Goal: Participate in discussion: Engage in conversation with other users on a specific topic

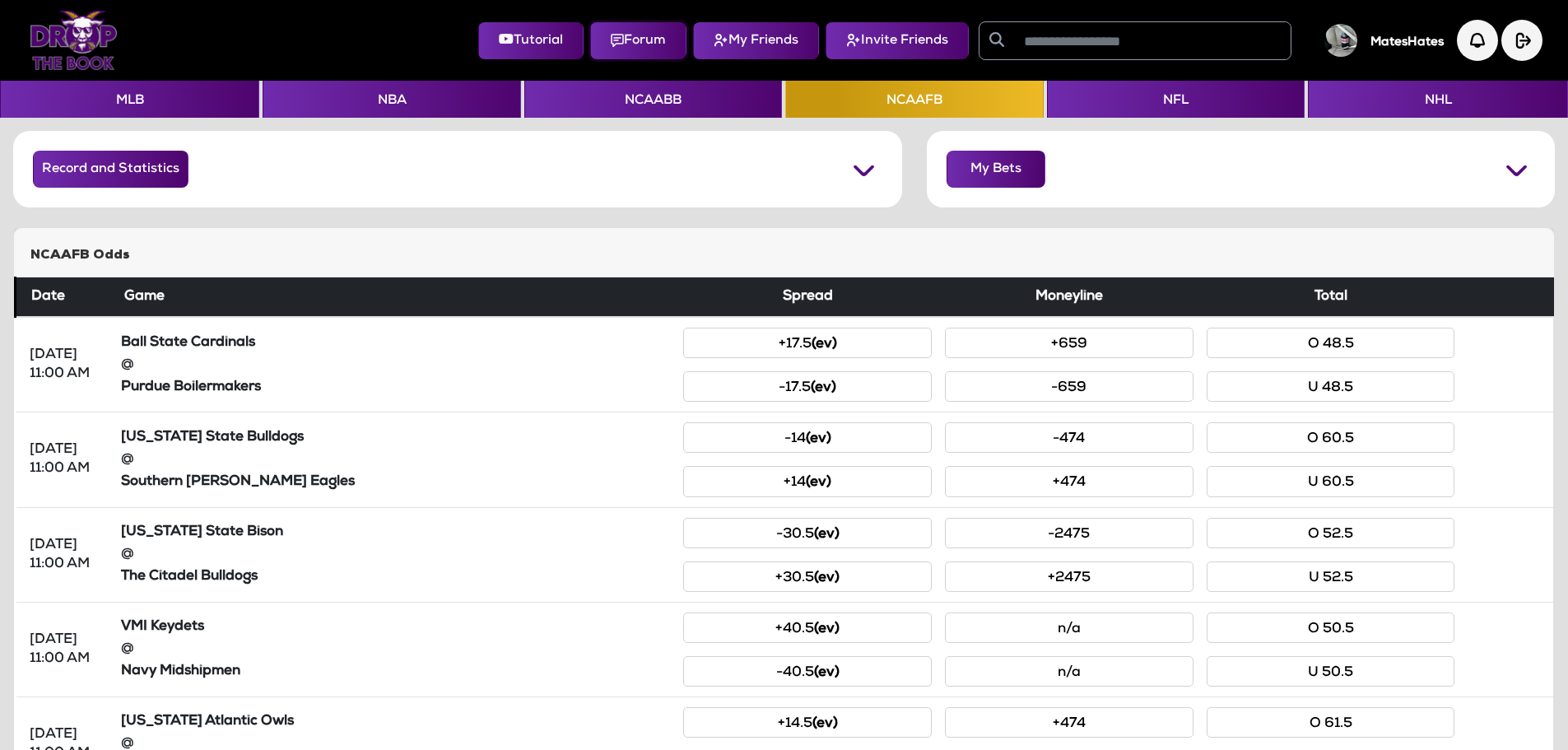
click at [610, 34] on button "Forum" at bounding box center [638, 40] width 97 height 37
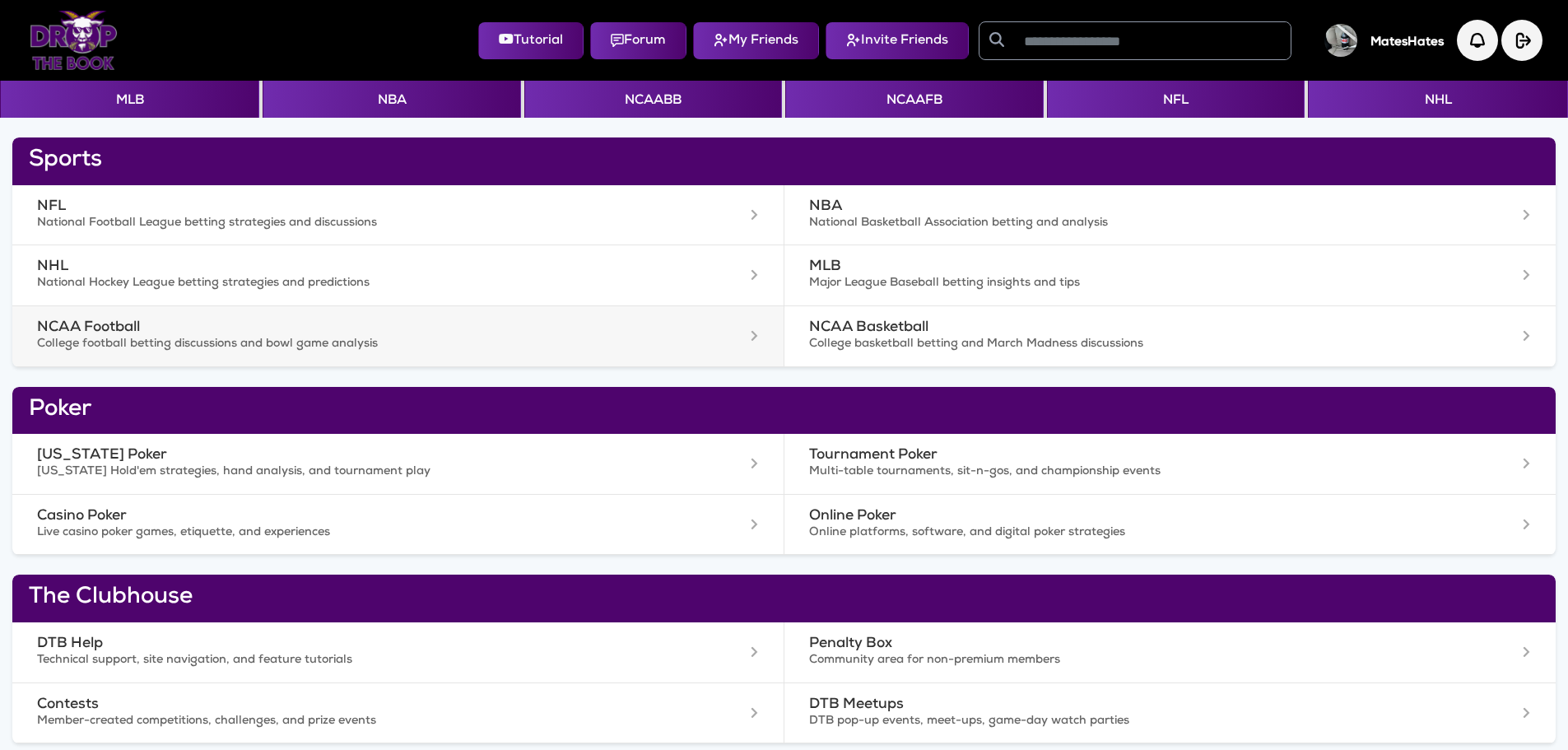
click at [73, 322] on h3 "NCAA Football" at bounding box center [344, 328] width 615 height 17
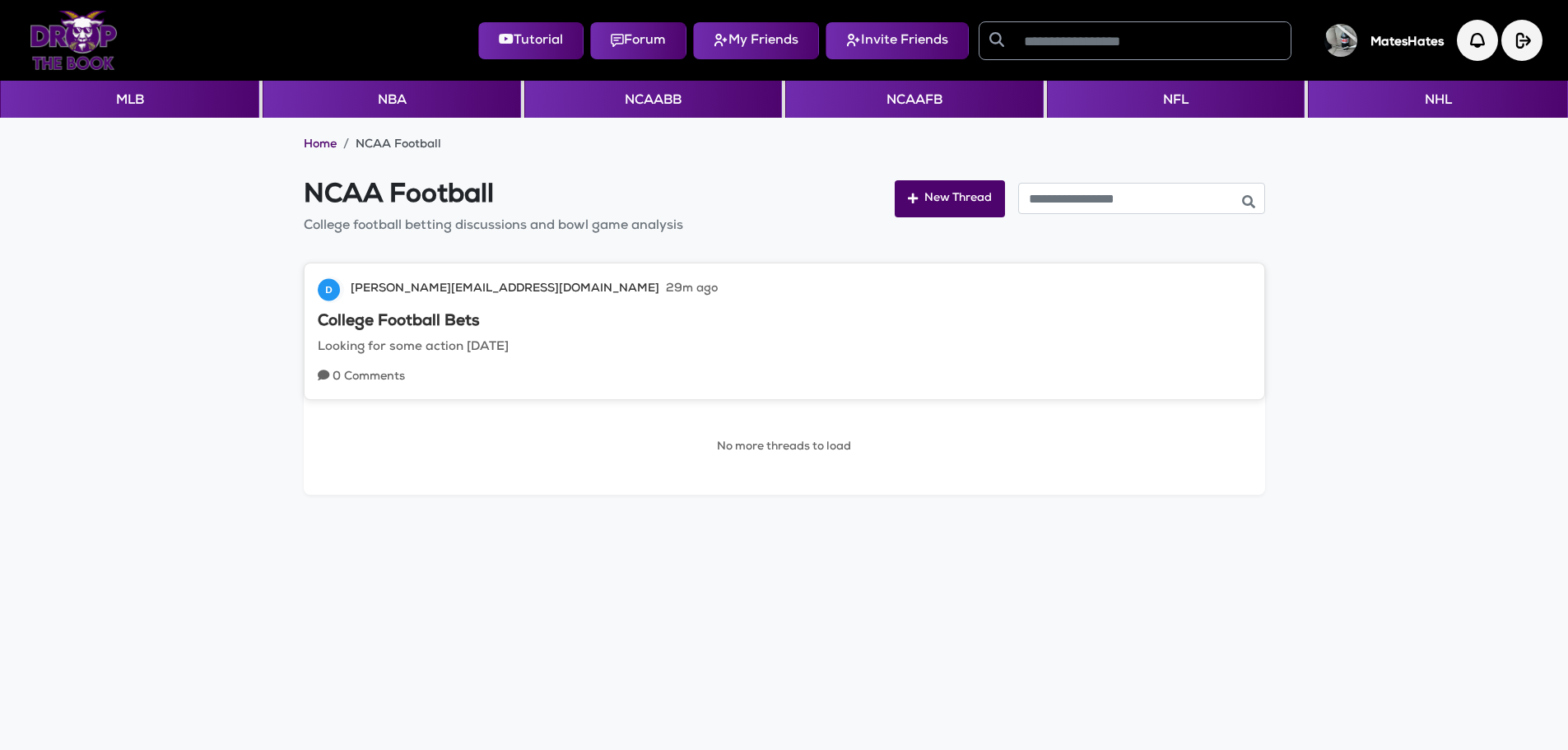
click at [370, 319] on h3 "College Football Bets" at bounding box center [785, 322] width 934 height 19
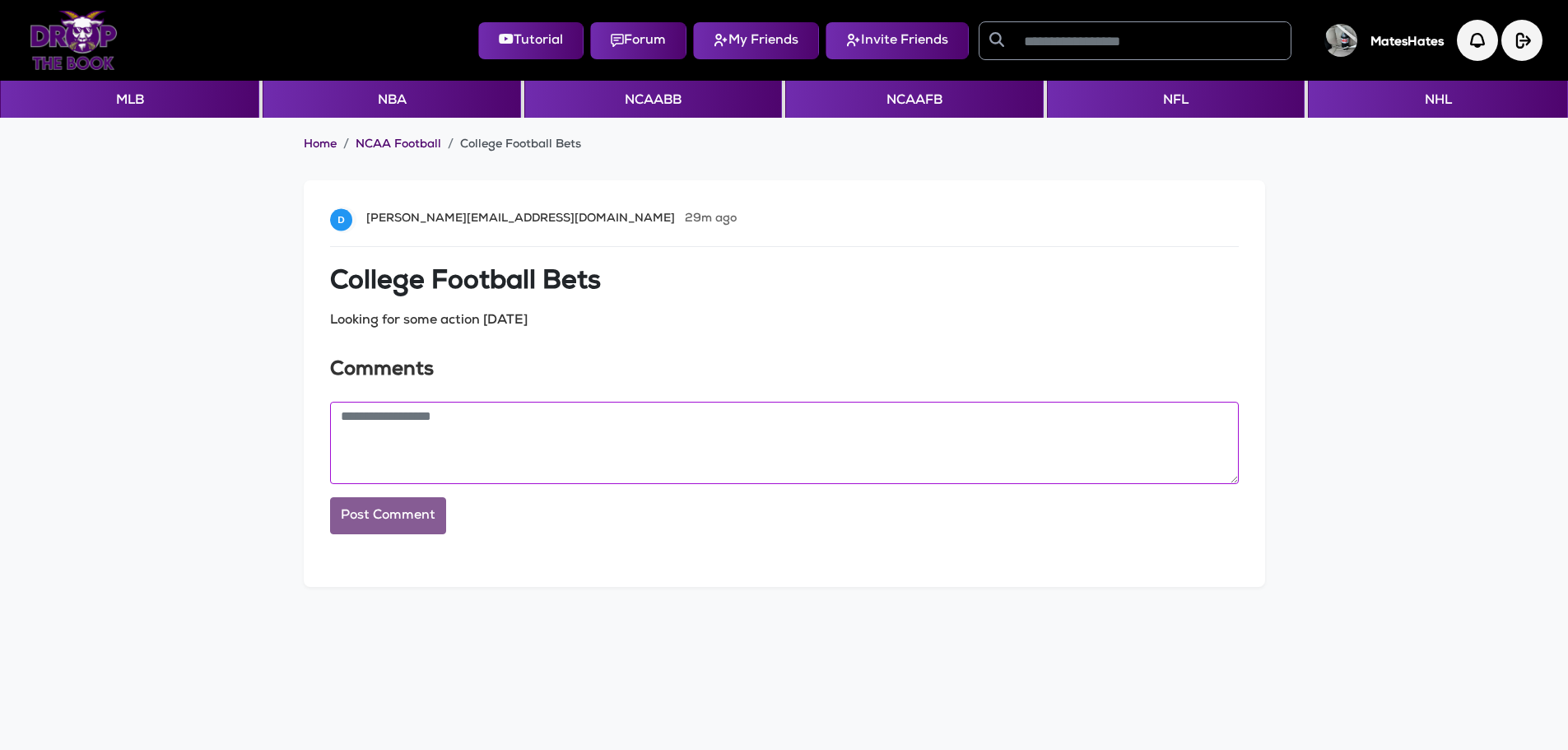
click at [408, 428] on textarea at bounding box center [784, 443] width 909 height 82
type textarea "*"
click at [631, 43] on button "Forum" at bounding box center [638, 40] width 97 height 37
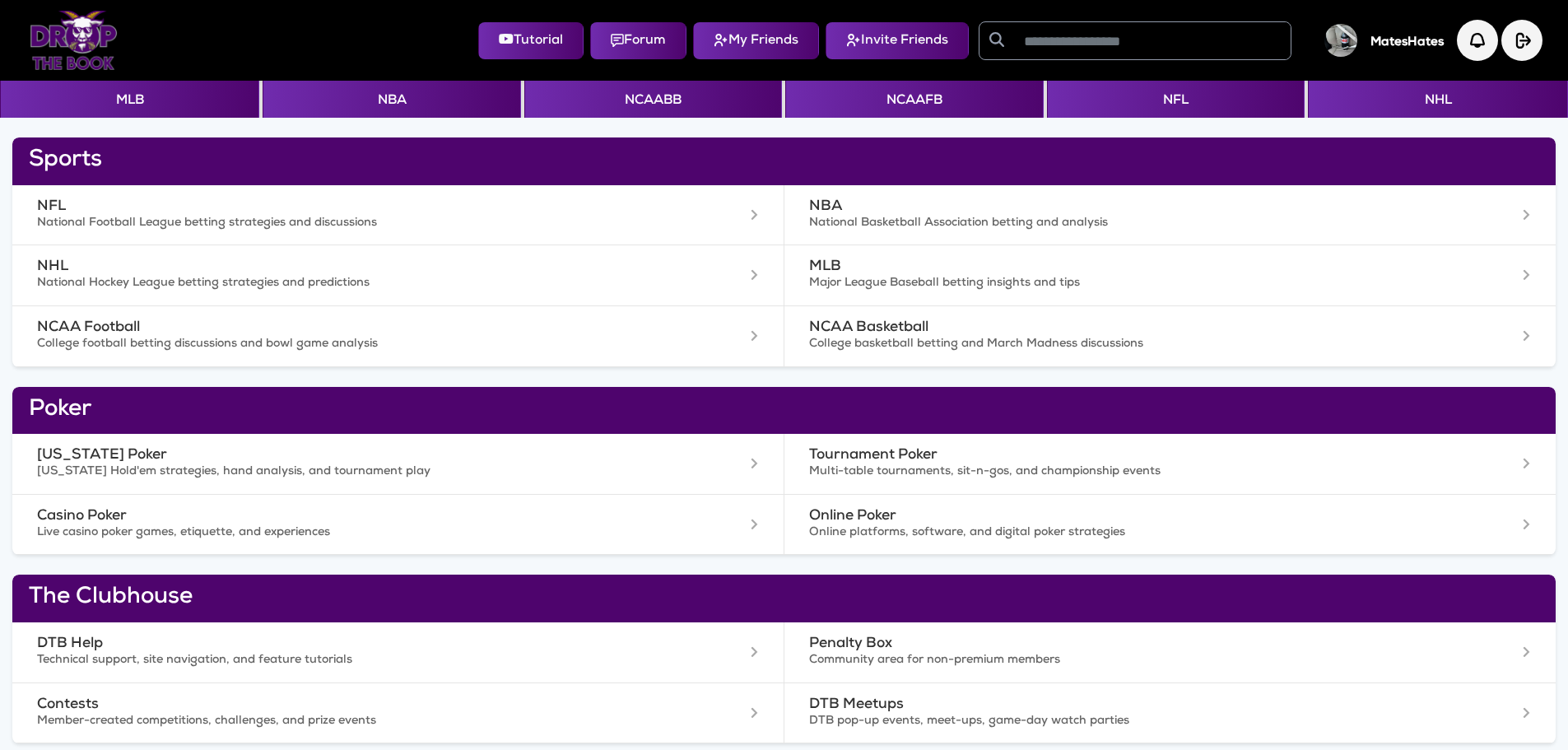
click at [1061, 40] on input "text" at bounding box center [1152, 40] width 277 height 37
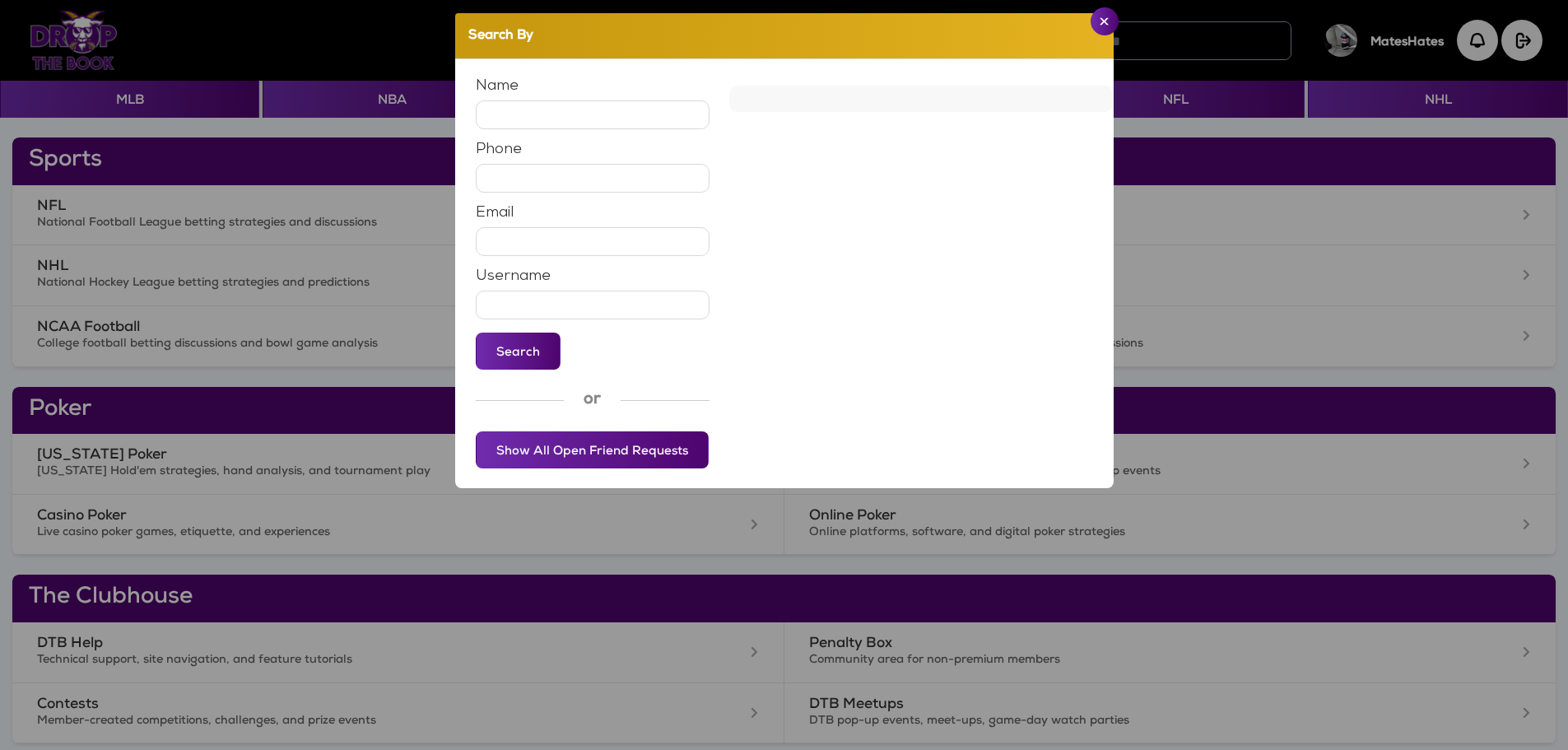
click at [530, 107] on input "text" at bounding box center [593, 115] width 234 height 29
type input "******"
click at [514, 363] on button "Search" at bounding box center [518, 351] width 85 height 37
click at [1088, 122] on button "Send Friend Request" at bounding box center [1150, 117] width 123 height 37
click at [1118, 21] on button "Close" at bounding box center [1105, 21] width 28 height 28
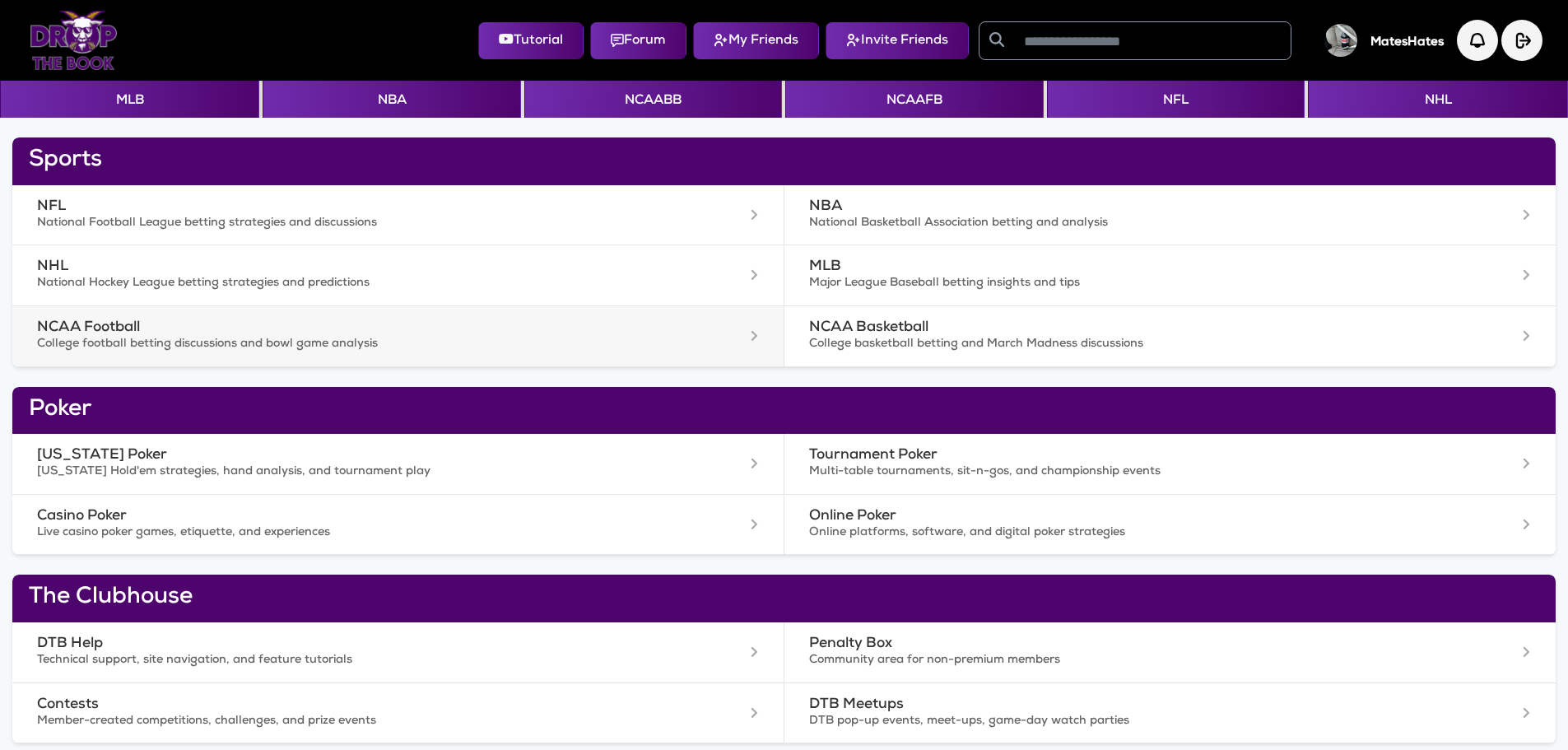
click at [103, 321] on h3 "NCAA Football" at bounding box center [344, 328] width 615 height 17
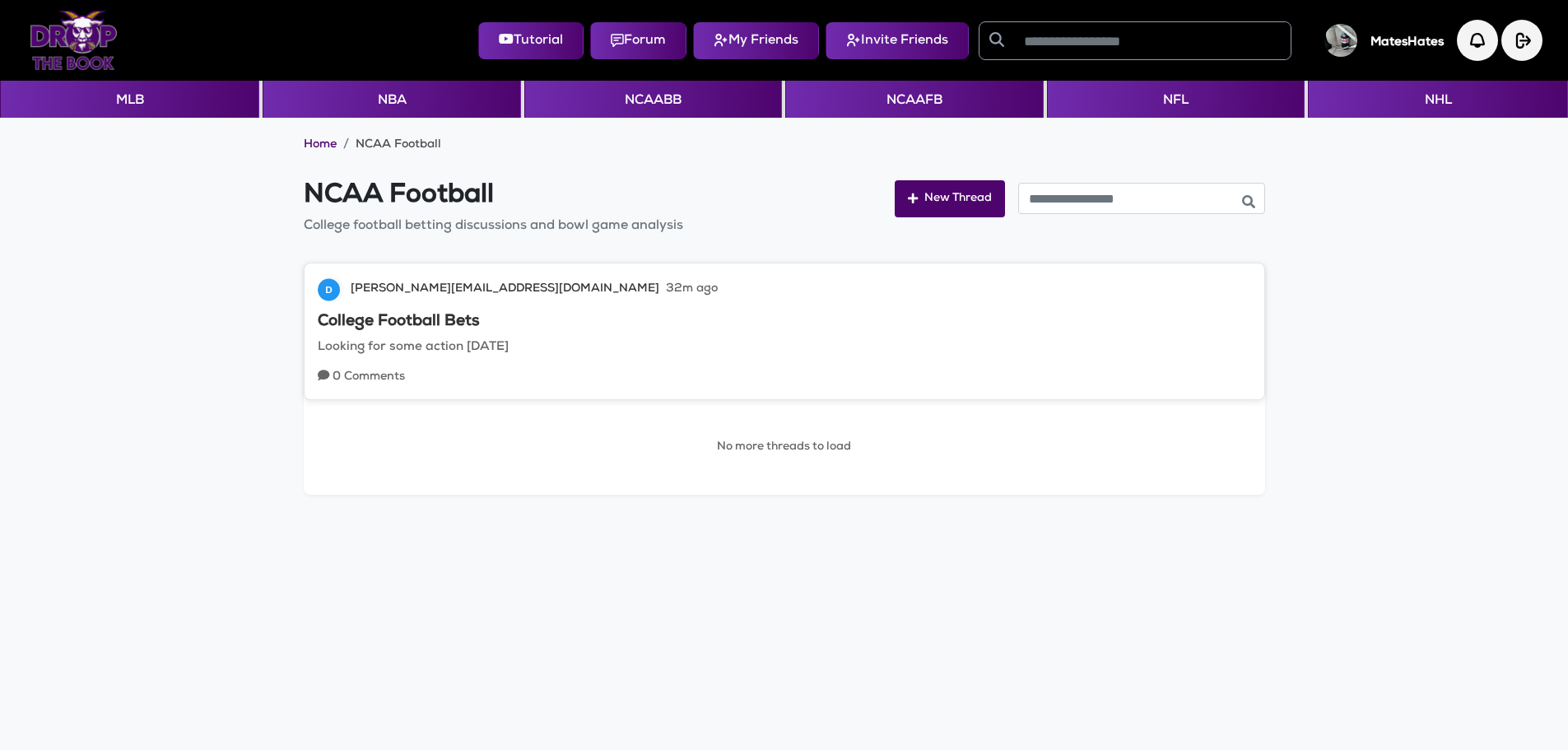
click at [541, 352] on p "Looking for some action [DATE]" at bounding box center [785, 348] width 934 height 19
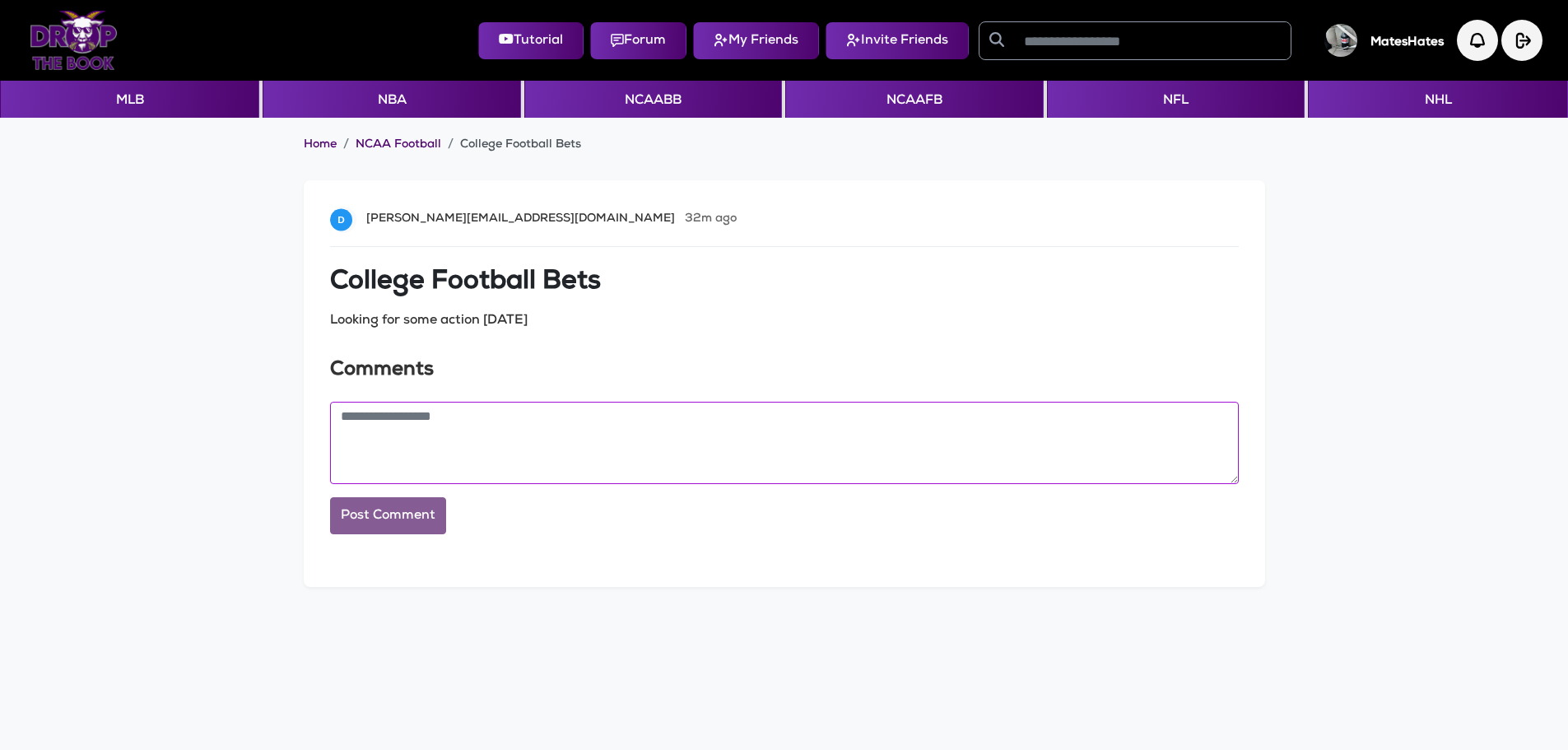
click at [360, 431] on textarea at bounding box center [784, 443] width 909 height 82
type textarea "**********"
click at [355, 511] on button "Post Comment" at bounding box center [388, 516] width 116 height 37
click at [324, 146] on link "Home" at bounding box center [320, 145] width 33 height 16
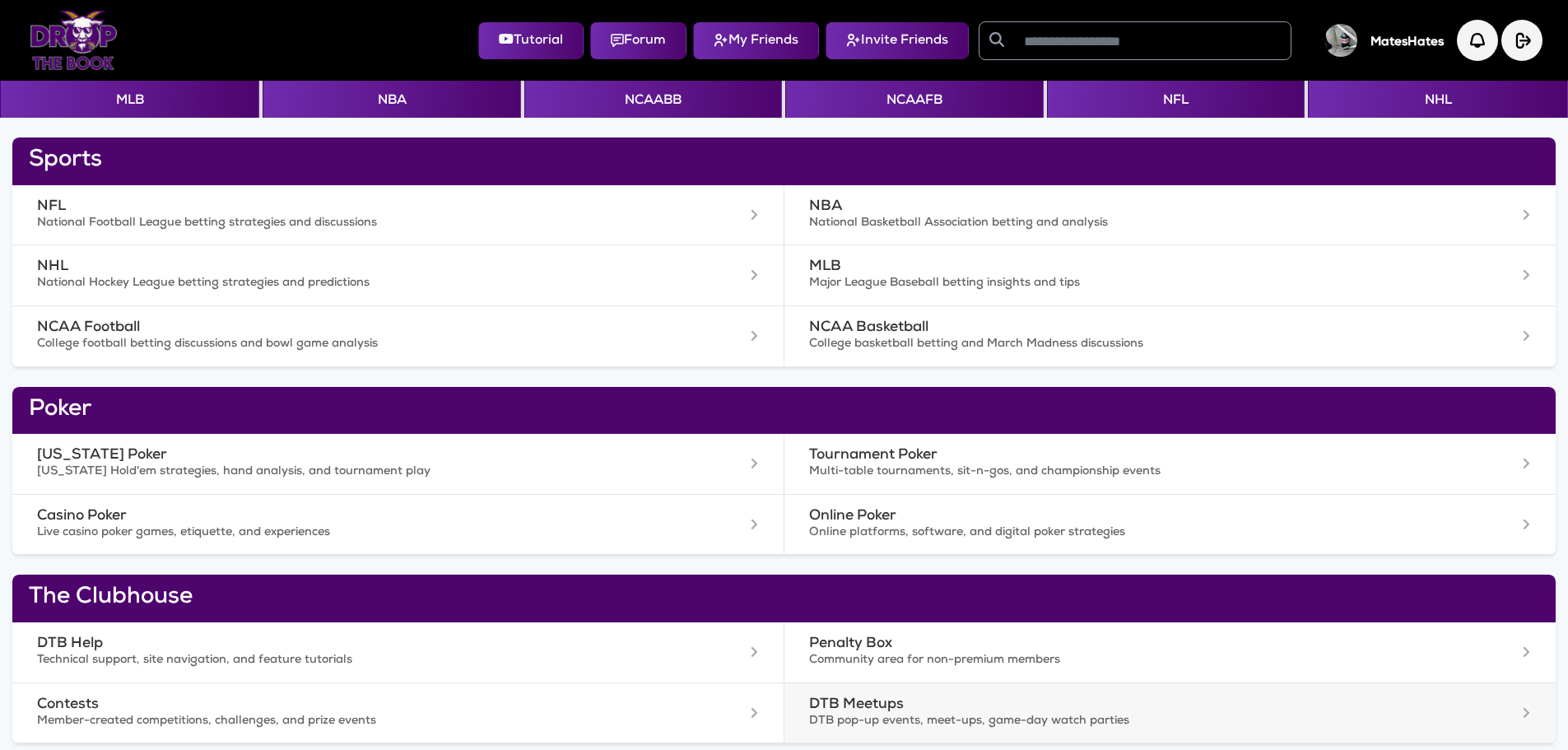
click at [842, 705] on h3 "DTB Meetups" at bounding box center [1117, 706] width 616 height 17
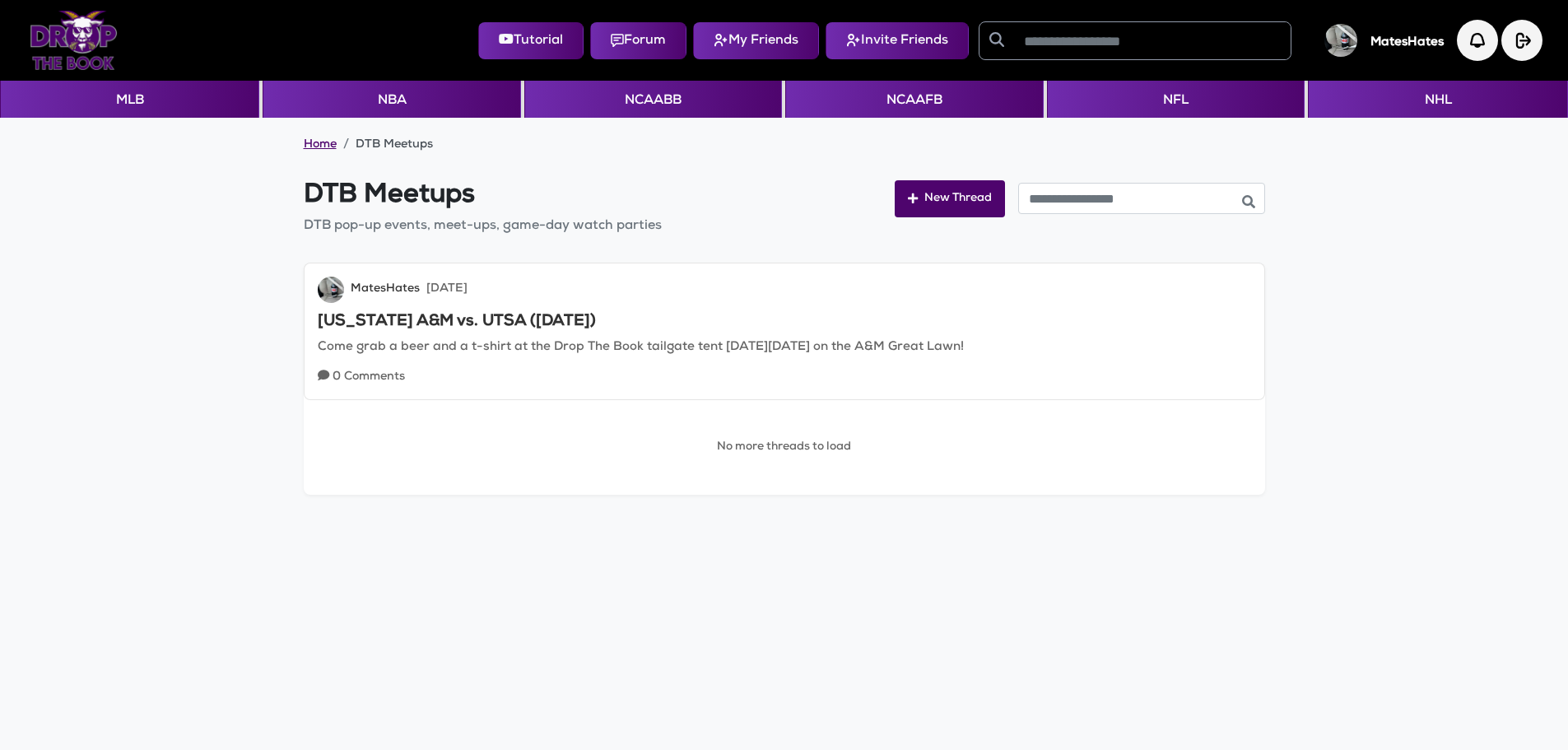
click at [326, 145] on link "Home" at bounding box center [320, 145] width 33 height 16
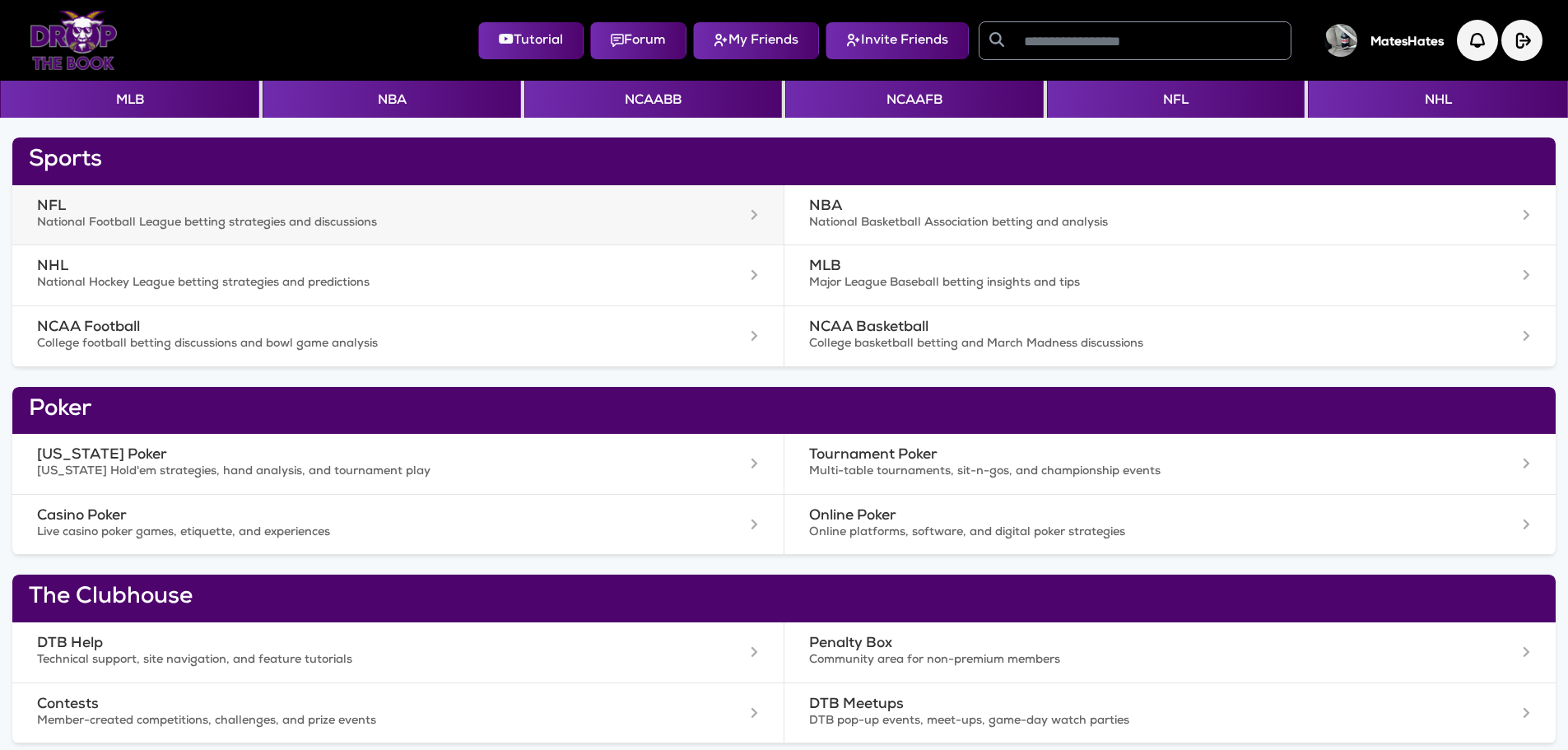
click at [176, 228] on p "National Football League betting strategies and discussions" at bounding box center [344, 223] width 615 height 16
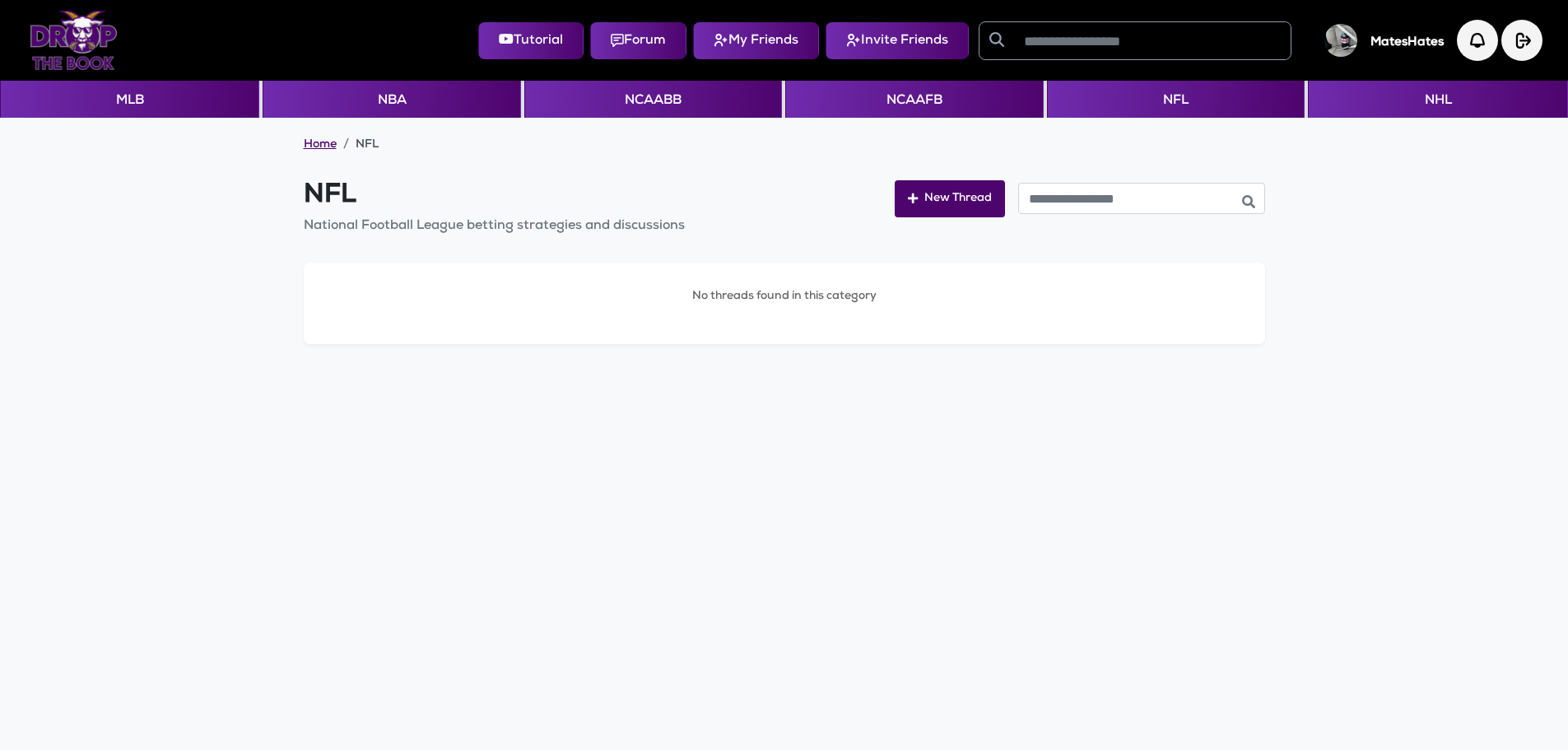
click at [315, 143] on link "Home" at bounding box center [320, 145] width 33 height 16
